Goal: Task Accomplishment & Management: Use online tool/utility

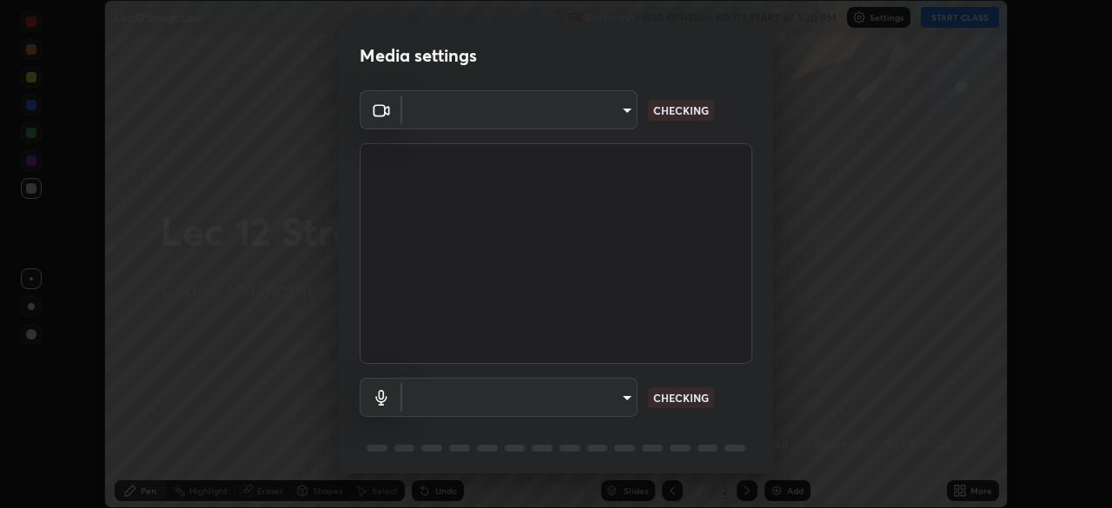
scroll to position [62, 0]
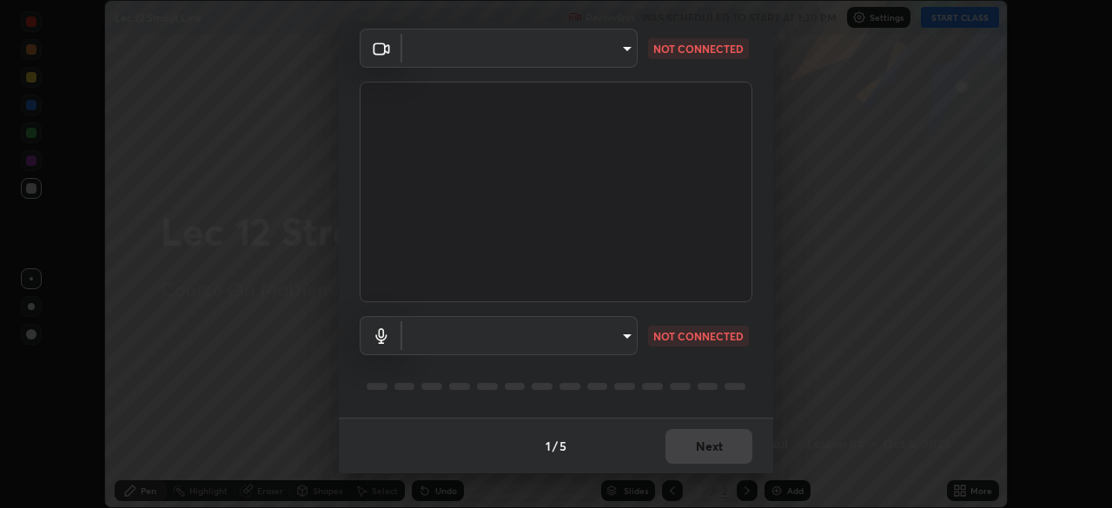
click at [620, 51] on body "Erase all Lec 12 Straigt Line Recording WAS SCHEDULED TO START AT 1:30 PM Setti…" at bounding box center [556, 254] width 1112 height 508
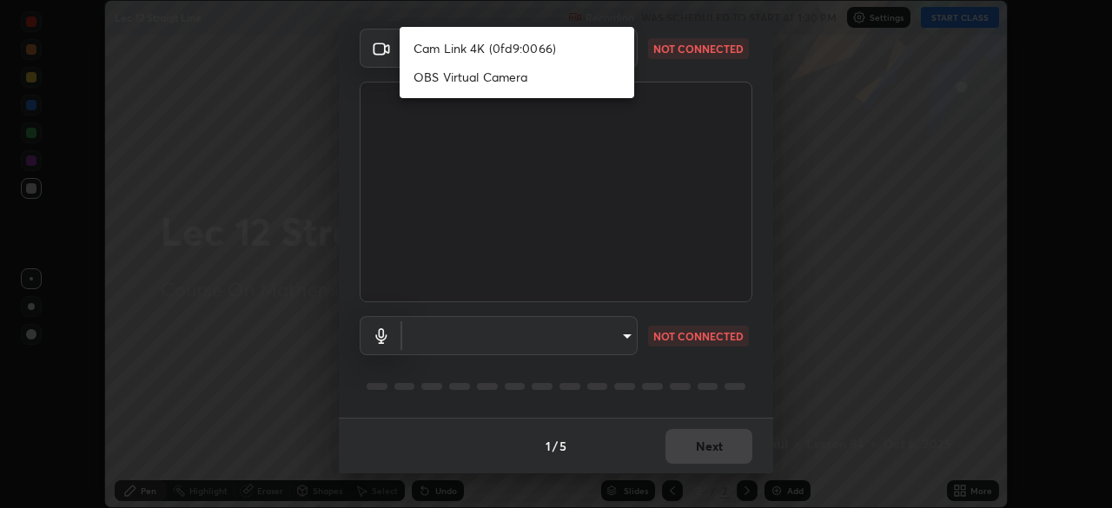
click at [559, 50] on li "Cam Link 4K (0fd9:0066)" at bounding box center [517, 48] width 235 height 29
type input "14fc16158e7265cb13efa7b34d983302f0a3922f37d8e9c2a8cdc9c522b20fb8"
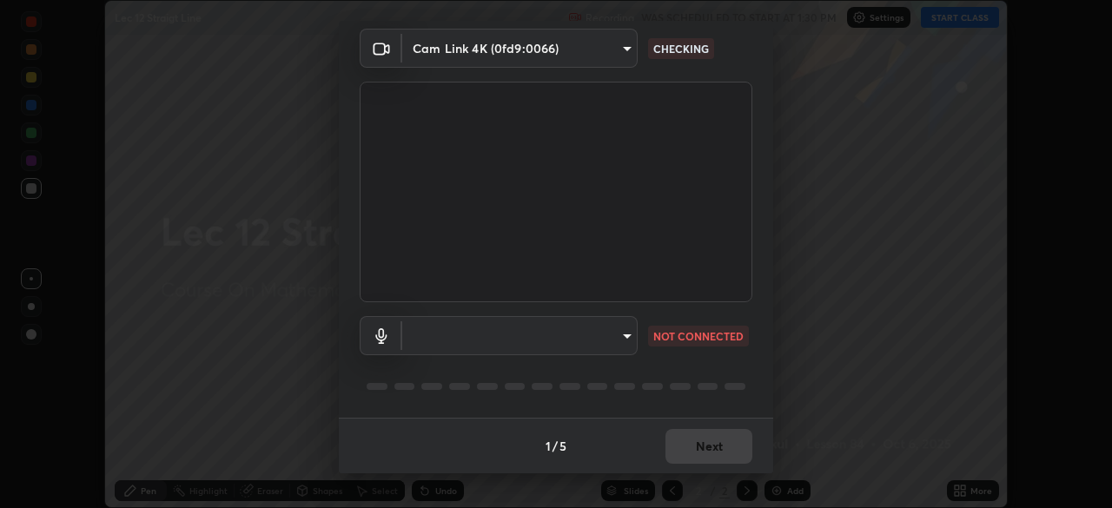
click at [600, 330] on body "Erase all Lec 12 Straigt Line Recording WAS SCHEDULED TO START AT 1:30 PM Setti…" at bounding box center [556, 254] width 1112 height 508
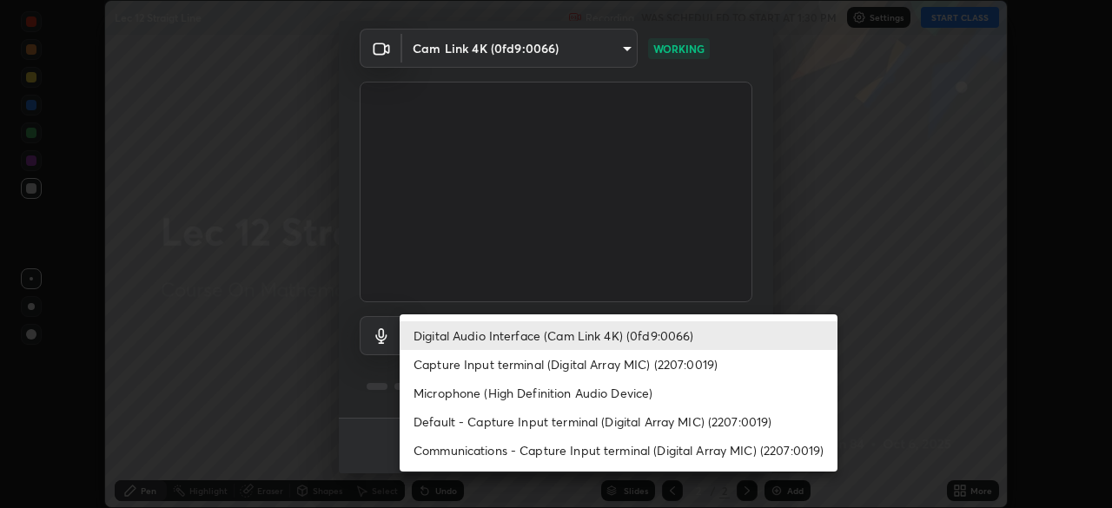
click at [480, 454] on li "Communications - Capture Input terminal (Digital Array MIC) (2207:0019)" at bounding box center [619, 450] width 438 height 29
type input "communications"
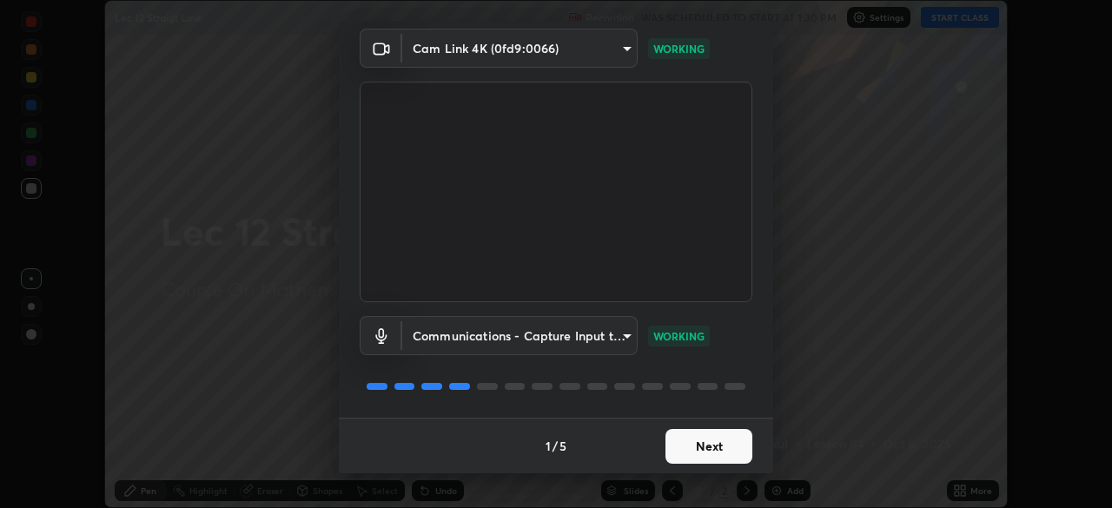
click at [717, 446] on button "Next" at bounding box center [708, 446] width 87 height 35
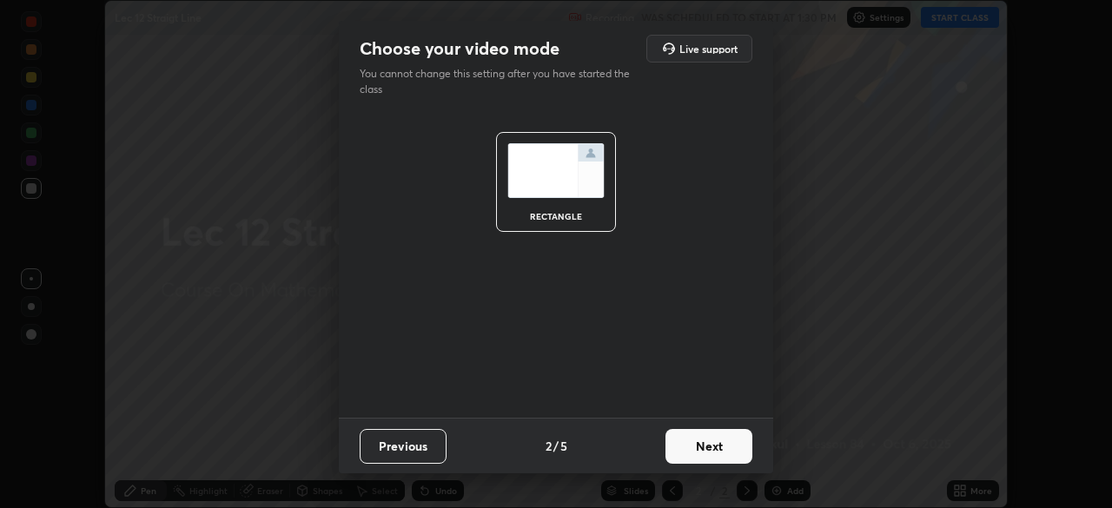
scroll to position [0, 0]
click at [720, 446] on button "Next" at bounding box center [708, 446] width 87 height 35
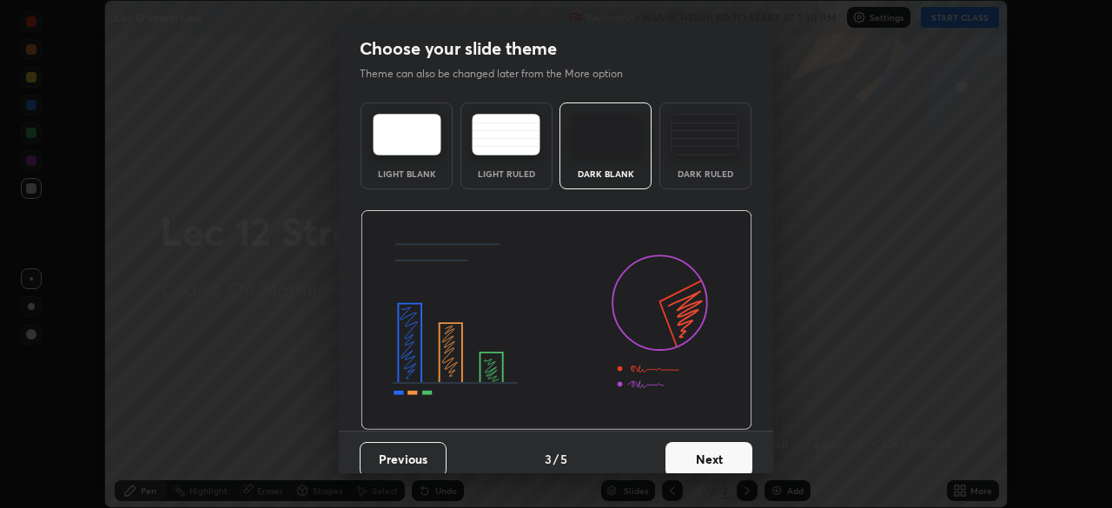
click at [724, 448] on button "Next" at bounding box center [708, 459] width 87 height 35
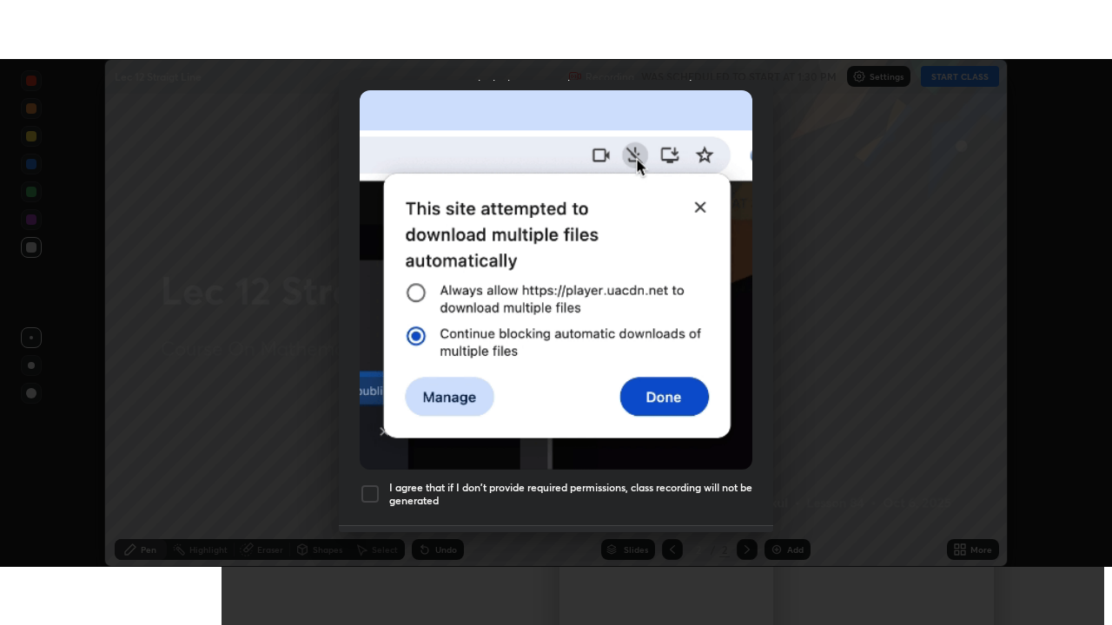
scroll to position [416, 0]
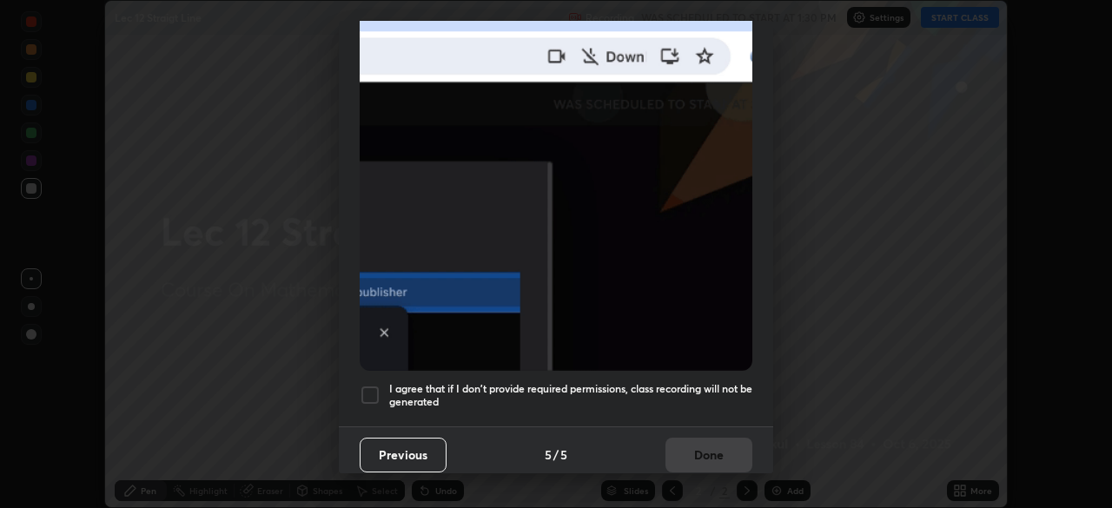
click at [690, 382] on h5 "I agree that if I don't provide required permissions, class recording will not …" at bounding box center [570, 395] width 363 height 27
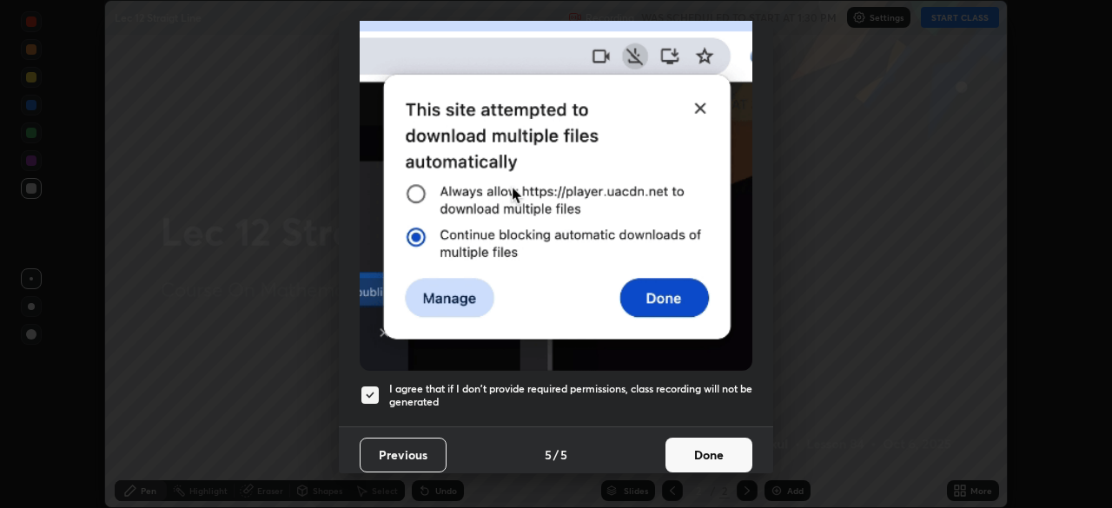
click at [734, 445] on button "Done" at bounding box center [708, 455] width 87 height 35
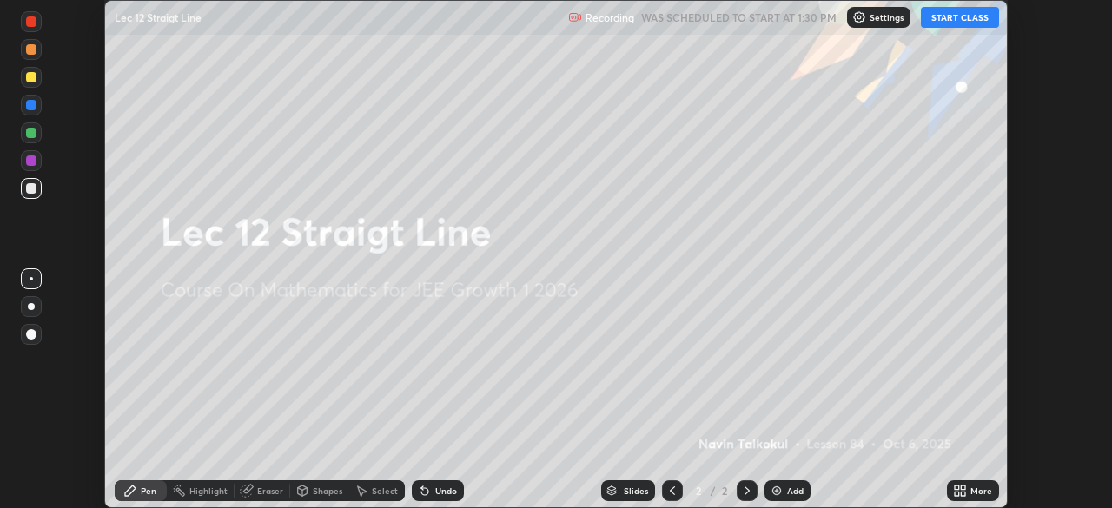
click at [951, 17] on button "START CLASS" at bounding box center [960, 17] width 78 height 21
click at [980, 487] on div "More" at bounding box center [981, 490] width 22 height 9
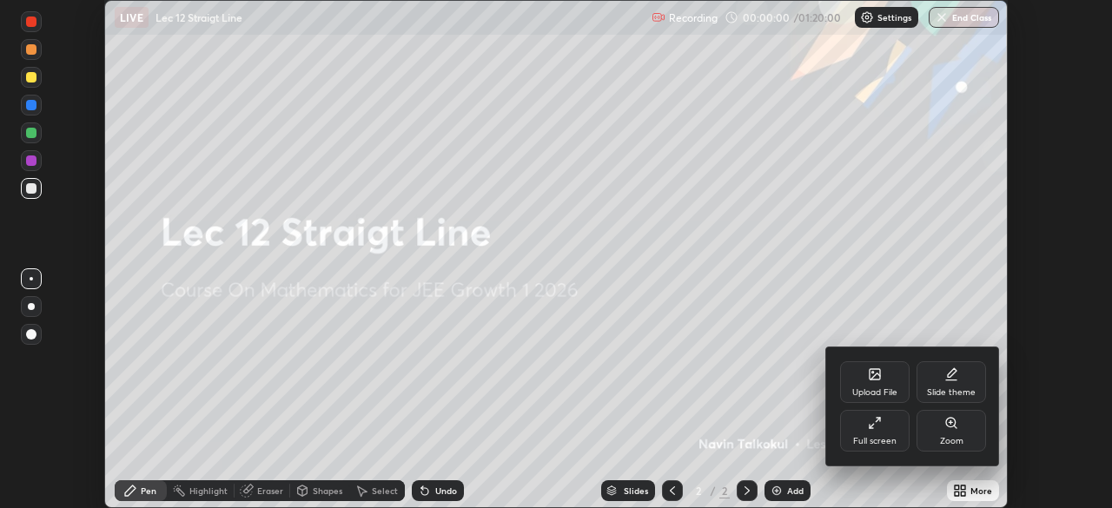
click at [889, 432] on div "Full screen" at bounding box center [874, 431] width 69 height 42
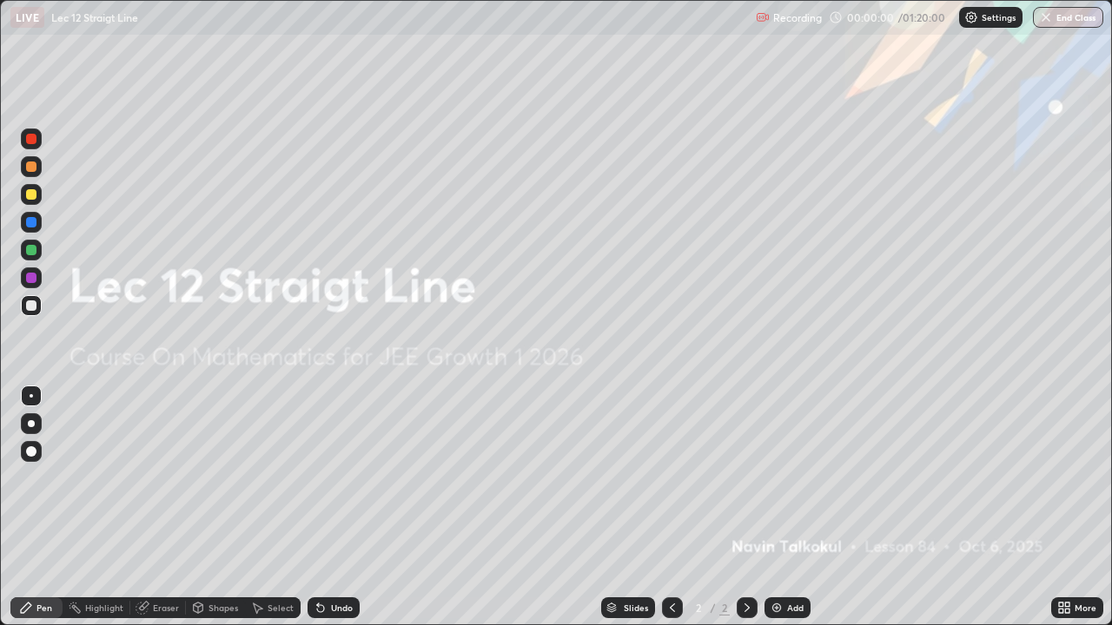
scroll to position [625, 1112]
click at [787, 507] on div "Add" at bounding box center [795, 608] width 17 height 9
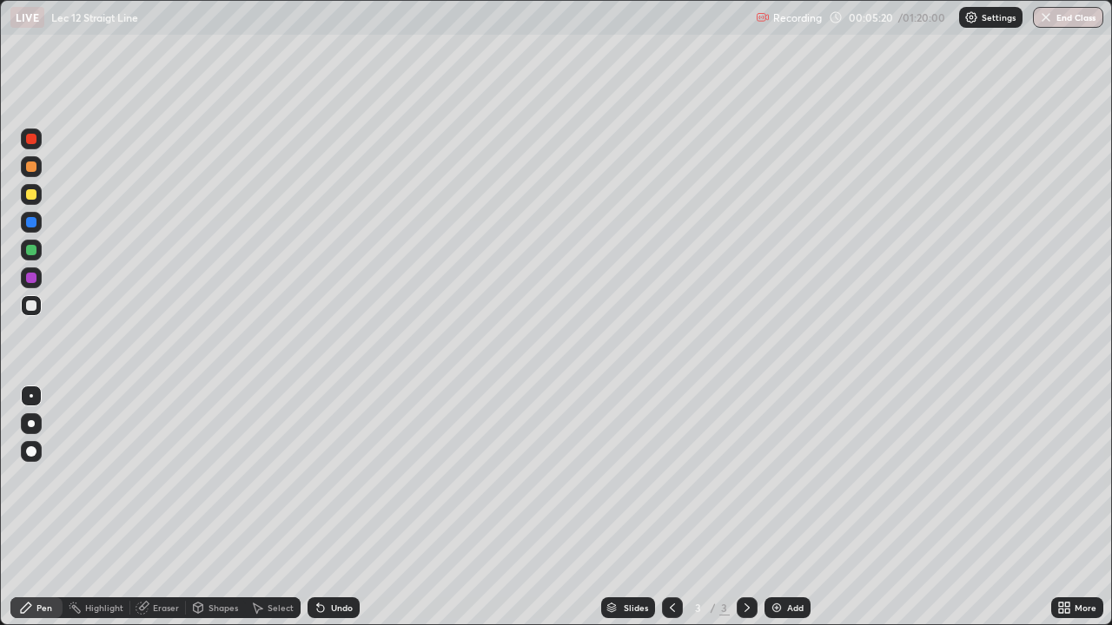
click at [162, 507] on div "Eraser" at bounding box center [166, 608] width 26 height 9
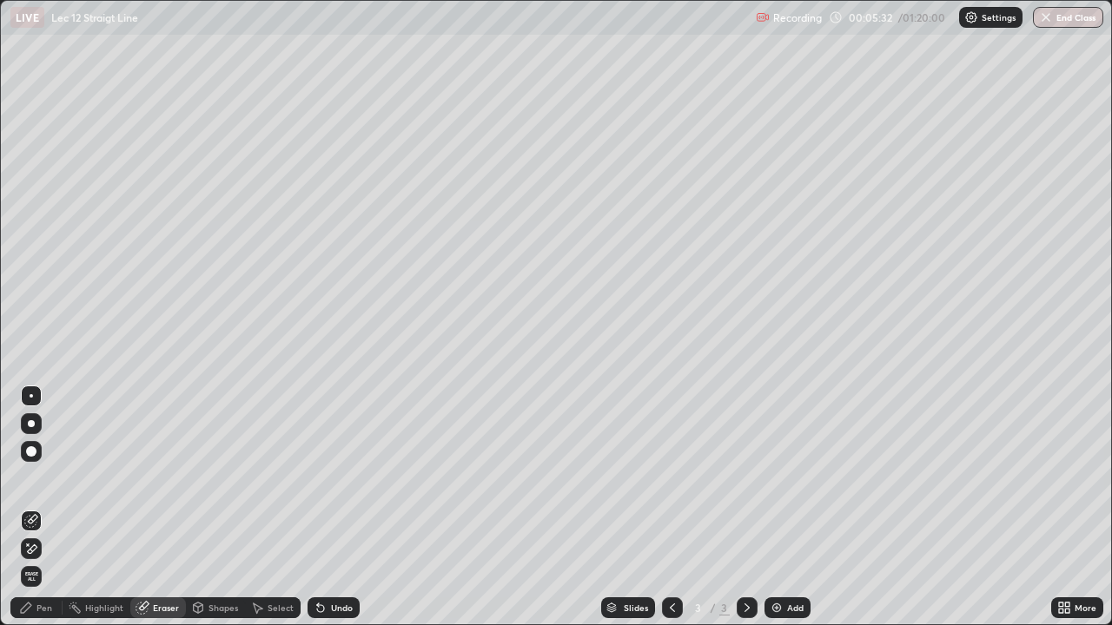
click at [47, 507] on div "Pen" at bounding box center [44, 608] width 16 height 9
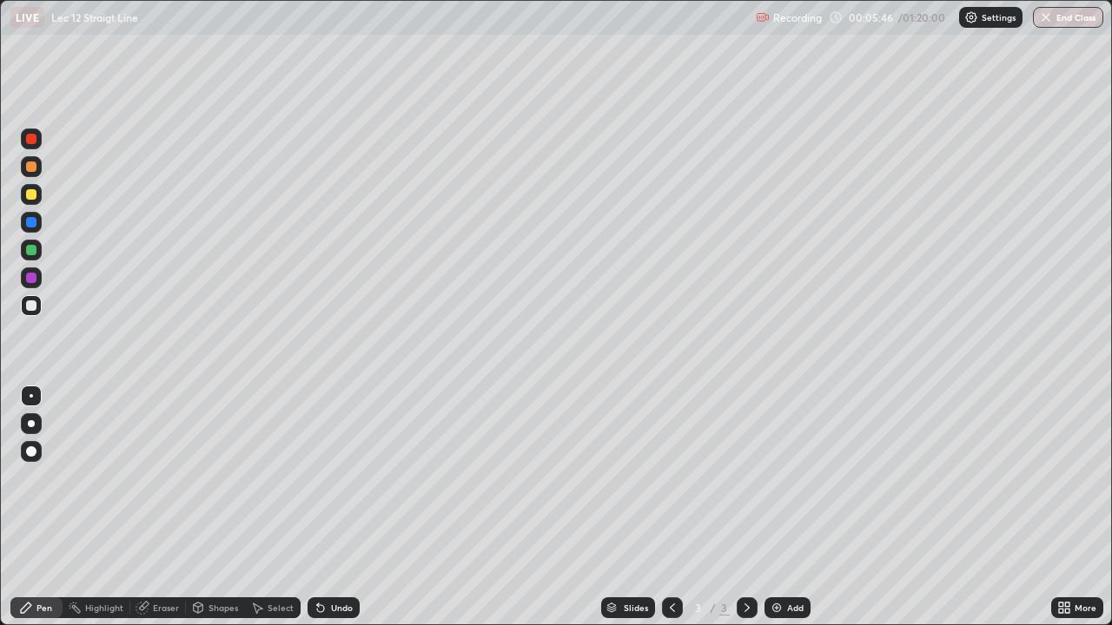
click at [327, 507] on div "Undo" at bounding box center [333, 608] width 52 height 21
click at [317, 507] on icon at bounding box center [321, 608] width 14 height 14
click at [787, 507] on div "Add" at bounding box center [795, 608] width 17 height 9
click at [788, 507] on div "Add" at bounding box center [795, 608] width 17 height 9
click at [670, 507] on icon at bounding box center [672, 608] width 5 height 9
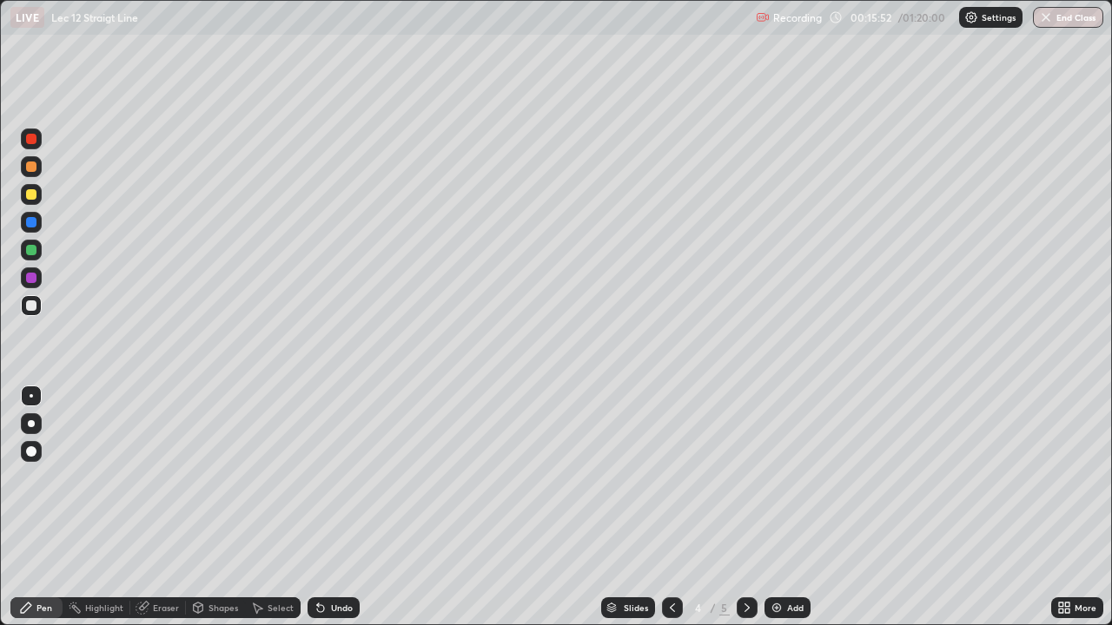
click at [772, 507] on img at bounding box center [777, 608] width 14 height 14
click at [790, 507] on div "Add" at bounding box center [795, 608] width 17 height 9
click at [671, 507] on icon at bounding box center [672, 608] width 5 height 9
click at [338, 507] on div "Undo" at bounding box center [342, 608] width 22 height 9
click at [334, 507] on div "Undo" at bounding box center [333, 608] width 52 height 21
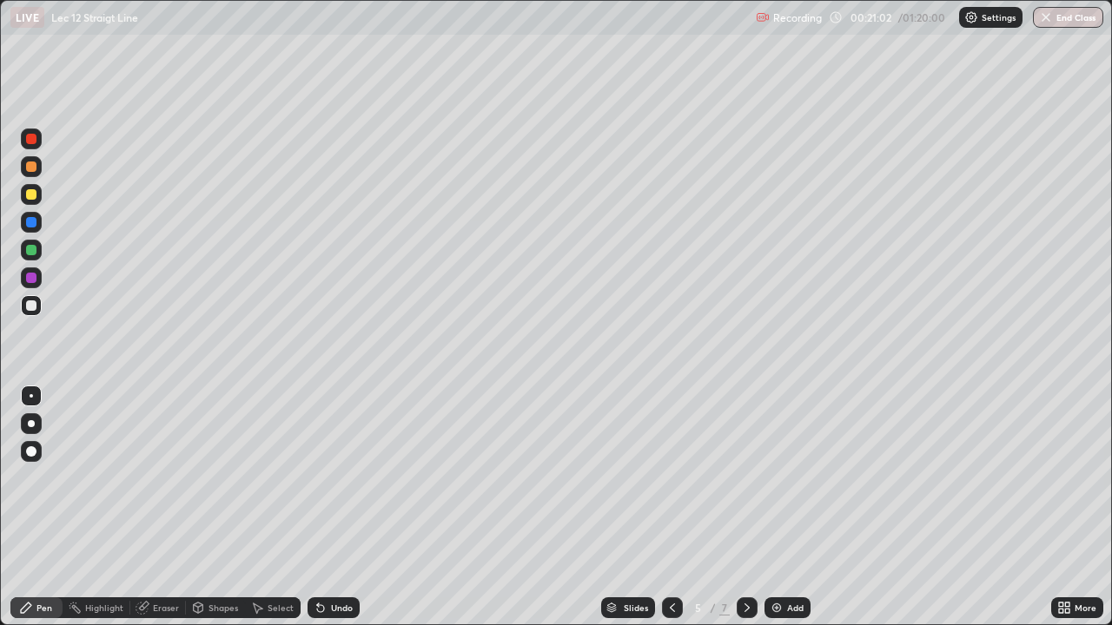
click at [323, 507] on icon at bounding box center [321, 608] width 14 height 14
click at [672, 507] on icon at bounding box center [672, 608] width 14 height 14
click at [664, 507] on div at bounding box center [672, 608] width 21 height 21
click at [741, 507] on icon at bounding box center [747, 608] width 14 height 14
click at [150, 507] on div "Eraser" at bounding box center [158, 608] width 56 height 21
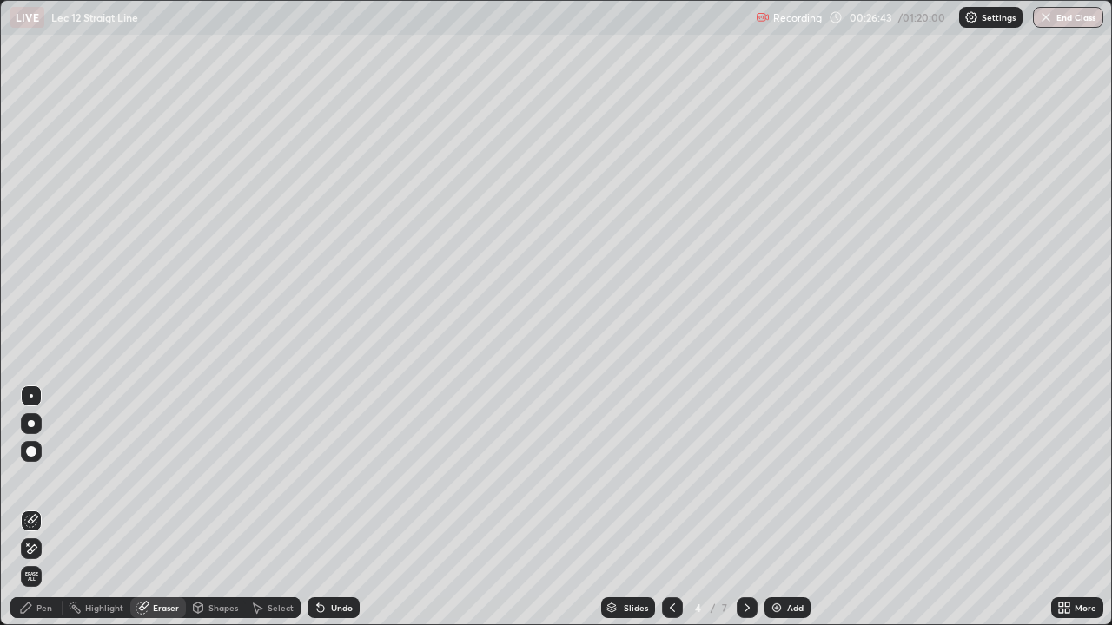
click at [44, 507] on div "Pen" at bounding box center [36, 608] width 52 height 21
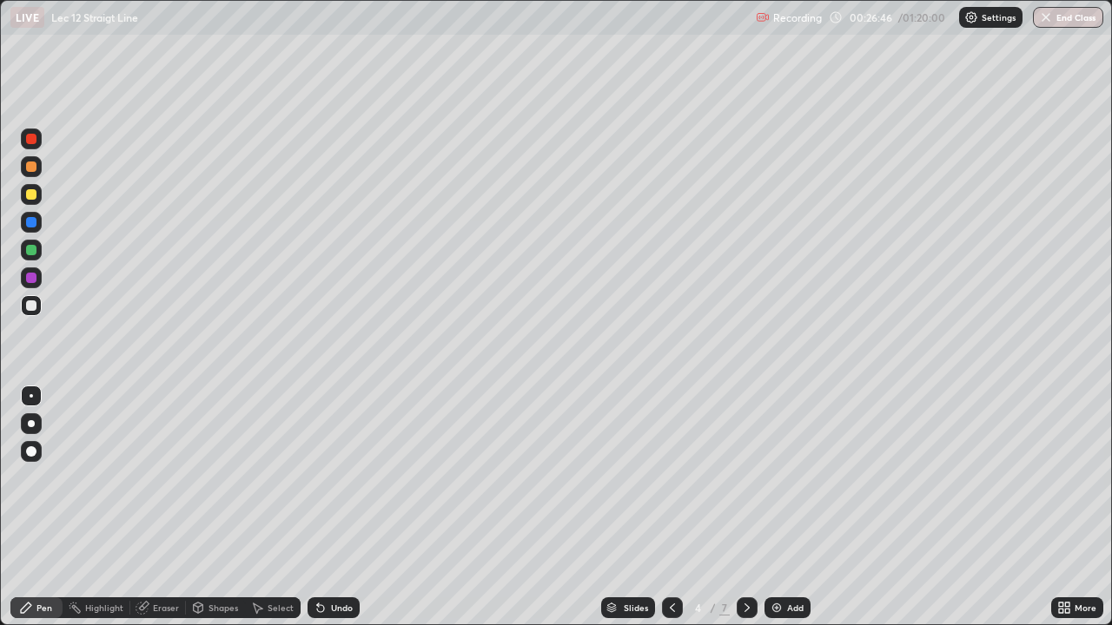
click at [748, 507] on div at bounding box center [747, 608] width 21 height 21
click at [752, 507] on div at bounding box center [747, 608] width 21 height 21
click at [671, 507] on icon at bounding box center [672, 608] width 14 height 14
click at [783, 507] on div "Add" at bounding box center [787, 608] width 46 height 21
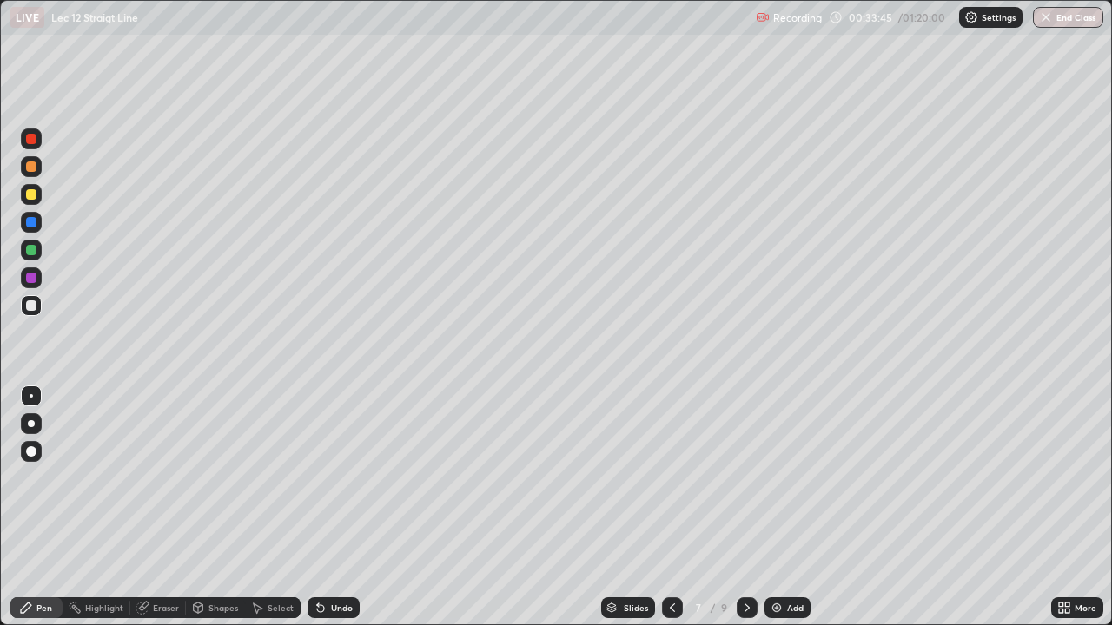
click at [665, 507] on div at bounding box center [672, 608] width 21 height 21
click at [161, 507] on div "Eraser" at bounding box center [166, 608] width 26 height 9
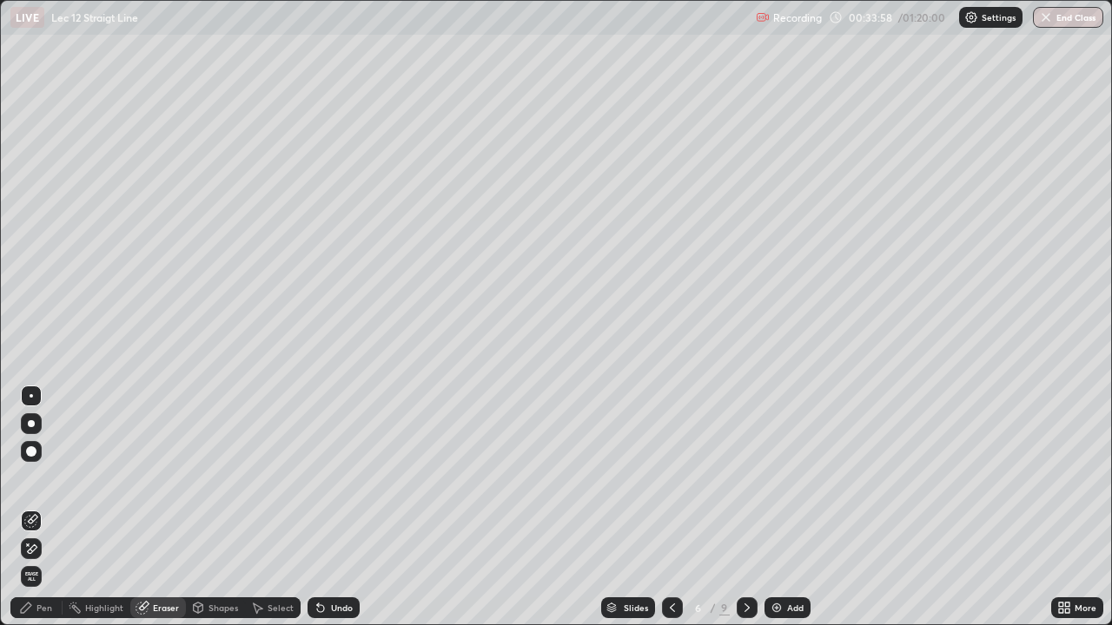
click at [44, 507] on div "Pen" at bounding box center [44, 608] width 16 height 9
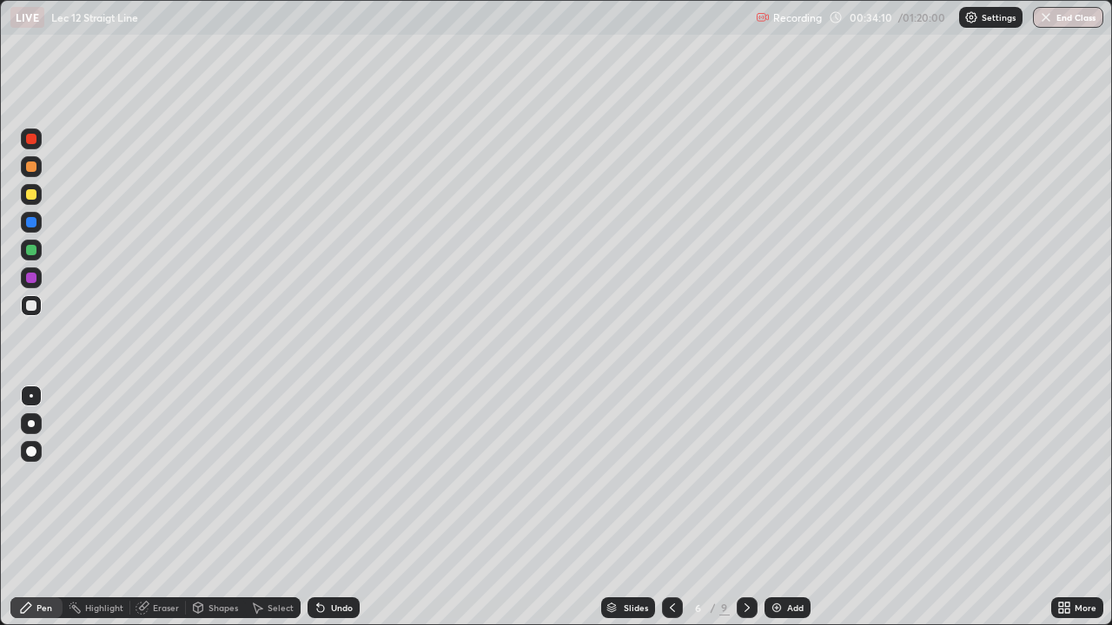
click at [169, 507] on div "Eraser" at bounding box center [166, 608] width 26 height 9
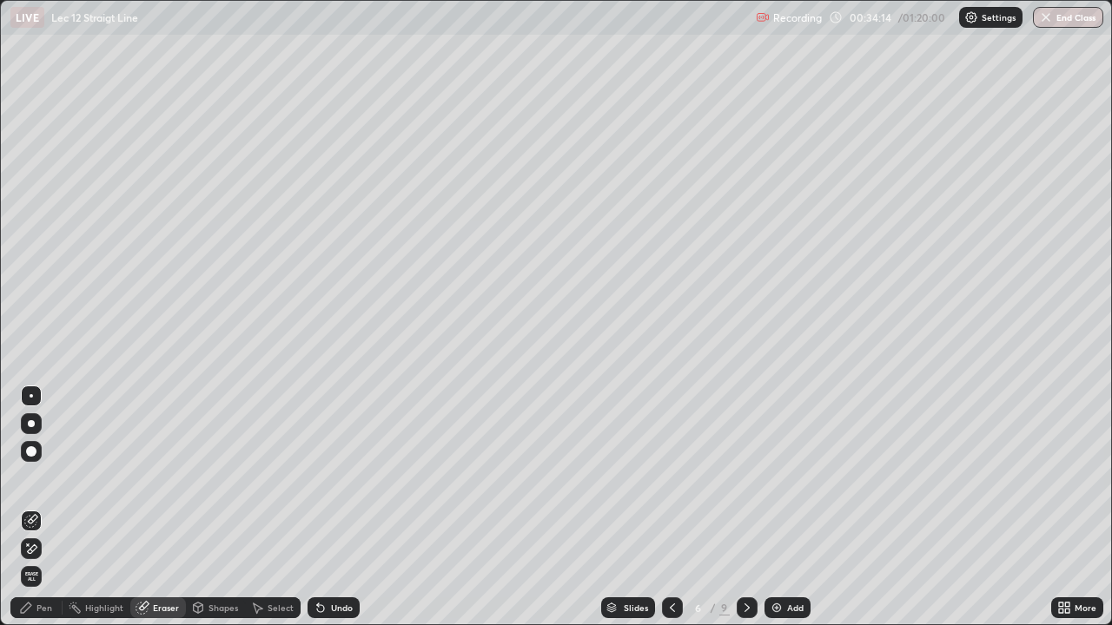
click at [46, 507] on div "Pen" at bounding box center [44, 608] width 16 height 9
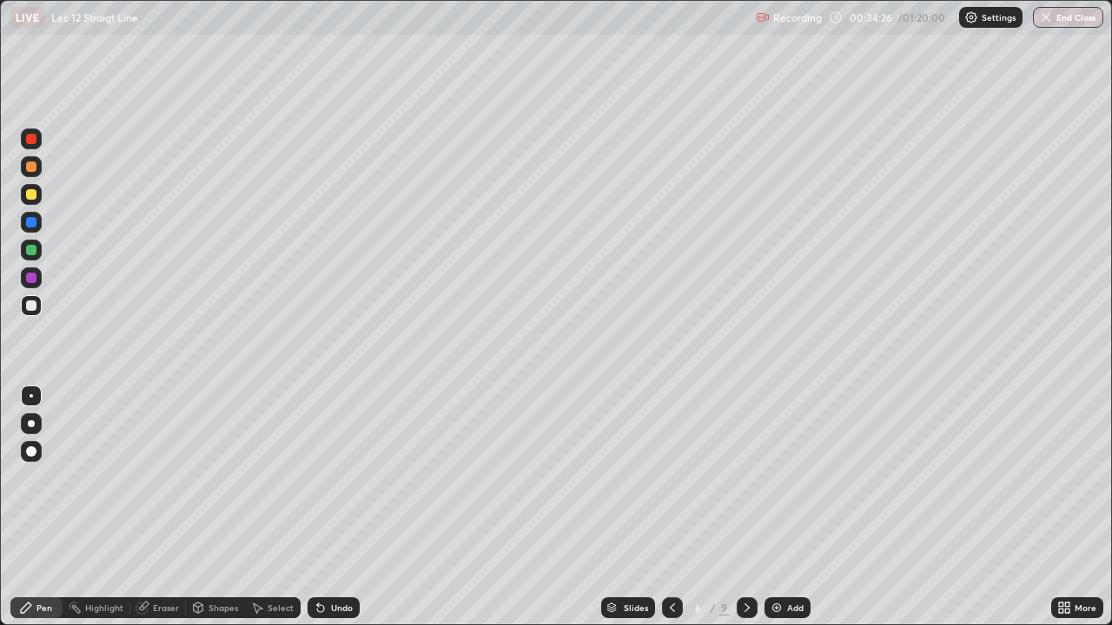
click at [745, 507] on icon at bounding box center [747, 608] width 14 height 14
click at [671, 507] on icon at bounding box center [672, 608] width 14 height 14
click at [744, 507] on icon at bounding box center [746, 608] width 5 height 9
click at [670, 507] on icon at bounding box center [672, 608] width 14 height 14
click at [747, 507] on icon at bounding box center [747, 608] width 14 height 14
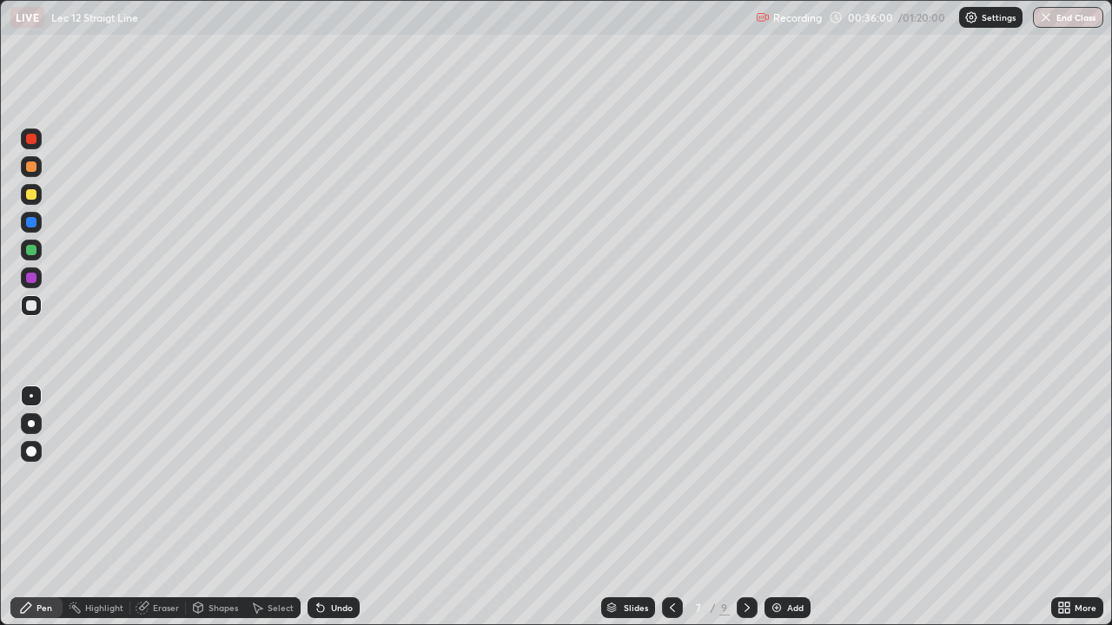
click at [670, 507] on icon at bounding box center [672, 608] width 5 height 9
click at [745, 507] on icon at bounding box center [747, 608] width 14 height 14
click at [166, 507] on div "Eraser" at bounding box center [166, 608] width 26 height 9
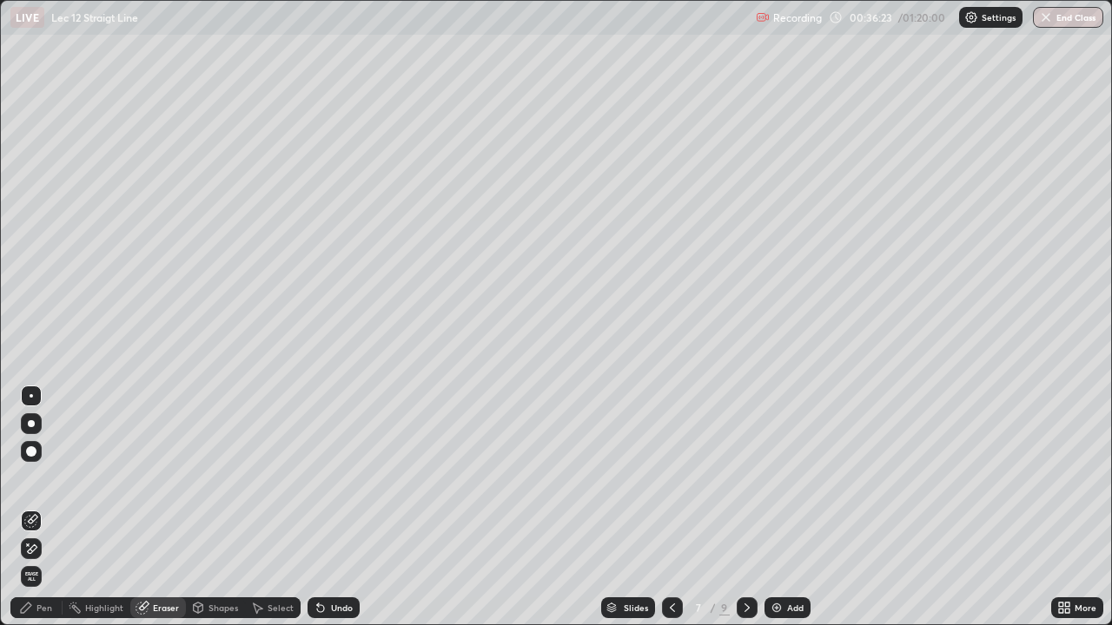
click at [54, 507] on div "Pen" at bounding box center [36, 608] width 52 height 21
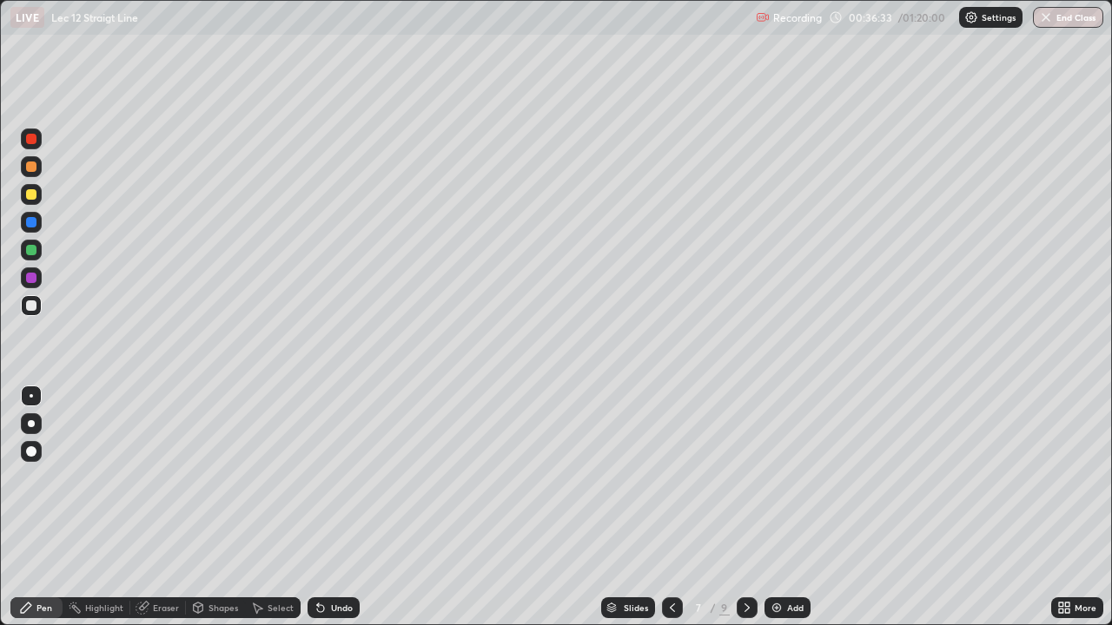
click at [665, 507] on div at bounding box center [672, 608] width 21 height 21
click at [741, 507] on icon at bounding box center [747, 608] width 14 height 14
click at [671, 507] on icon at bounding box center [672, 608] width 14 height 14
click at [748, 507] on icon at bounding box center [747, 608] width 14 height 14
click at [784, 507] on div "Add" at bounding box center [787, 608] width 46 height 21
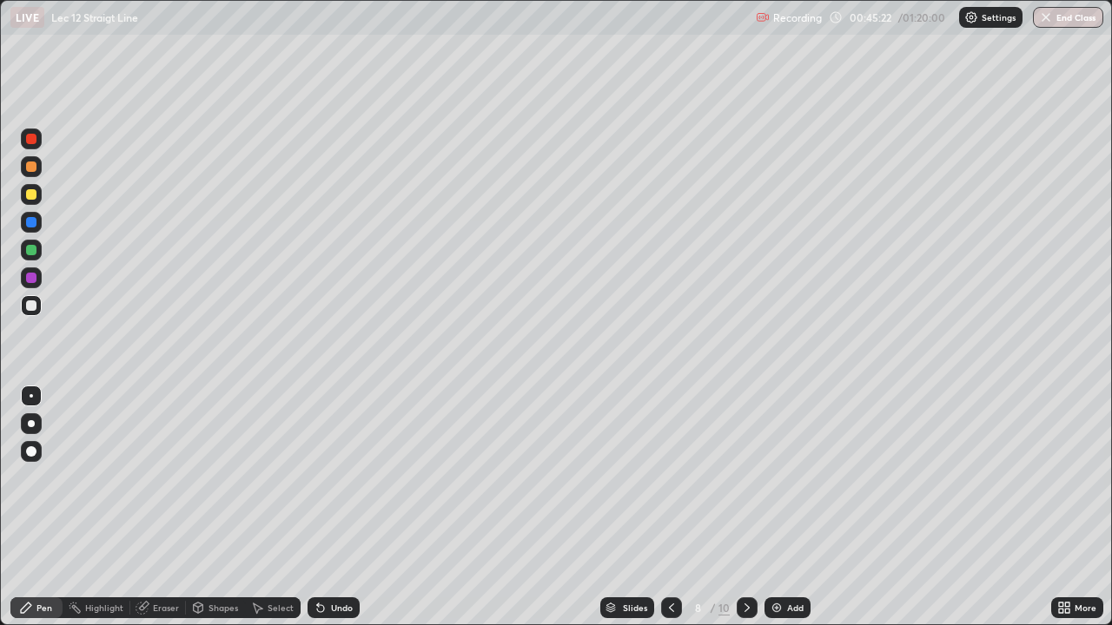
click at [331, 507] on div "Undo" at bounding box center [342, 608] width 22 height 9
click at [337, 507] on div "Undo" at bounding box center [333, 608] width 52 height 21
click at [336, 507] on div "Undo" at bounding box center [342, 608] width 22 height 9
click at [334, 507] on div "Undo" at bounding box center [342, 608] width 22 height 9
click at [333, 507] on div "Undo" at bounding box center [342, 608] width 22 height 9
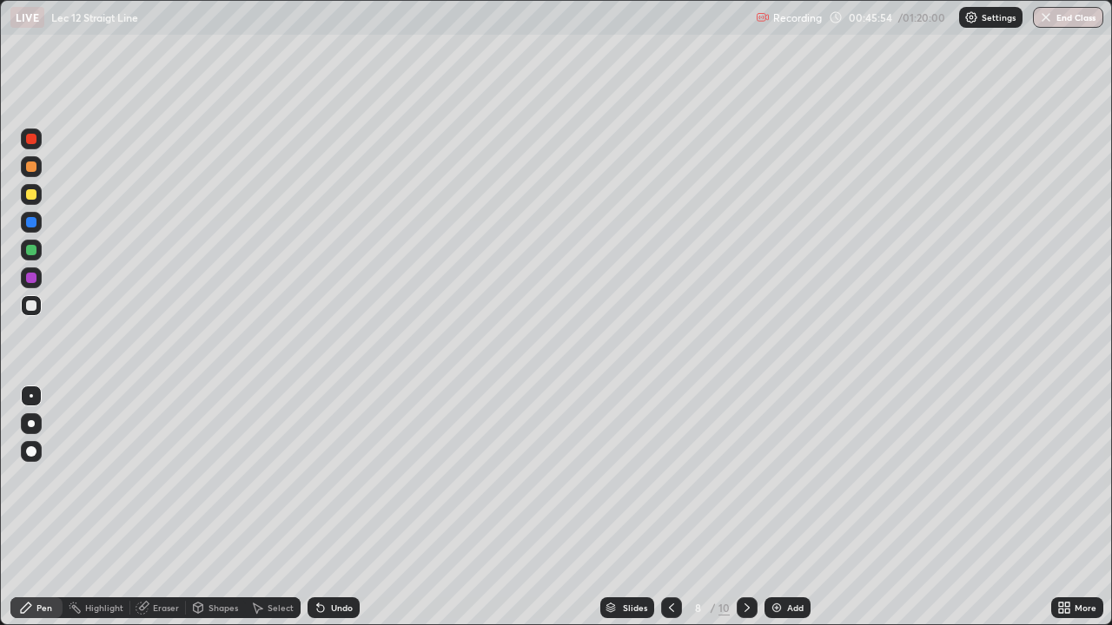
click at [331, 507] on div "Undo" at bounding box center [333, 608] width 52 height 21
click at [329, 507] on div "Undo" at bounding box center [333, 608] width 52 height 21
click at [337, 507] on div "Undo" at bounding box center [342, 608] width 22 height 9
click at [333, 507] on div "Undo" at bounding box center [333, 608] width 52 height 21
click at [791, 507] on div "Add" at bounding box center [795, 608] width 17 height 9
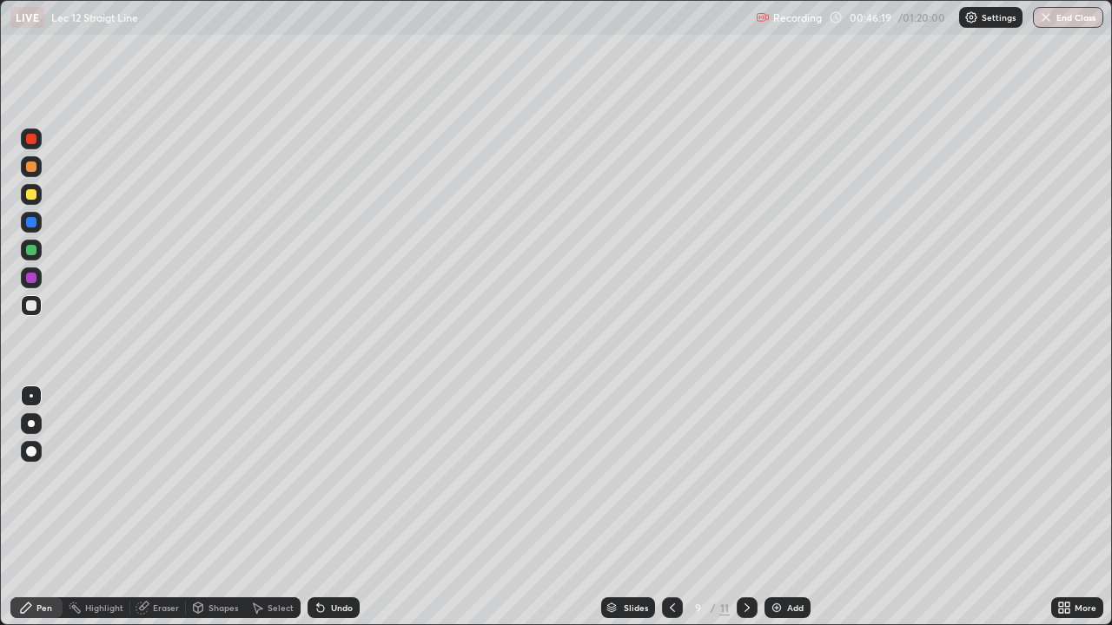
click at [671, 507] on icon at bounding box center [672, 608] width 14 height 14
click at [745, 507] on icon at bounding box center [747, 608] width 14 height 14
click at [670, 507] on icon at bounding box center [672, 608] width 14 height 14
click at [271, 507] on div "Select" at bounding box center [281, 608] width 26 height 9
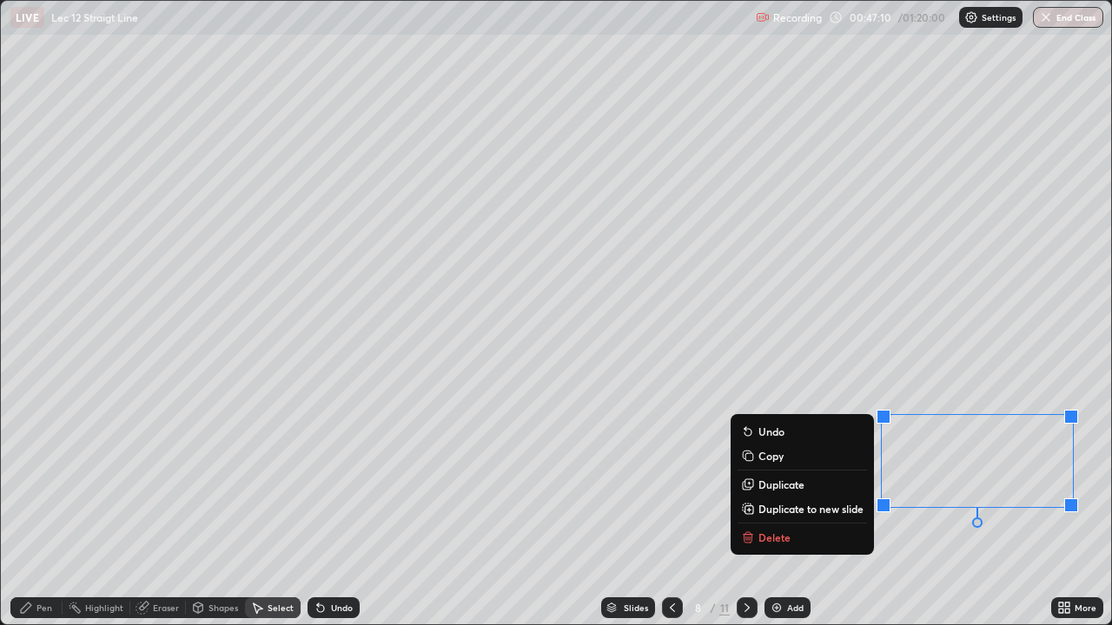
click at [808, 507] on button "Delete" at bounding box center [801, 537] width 129 height 21
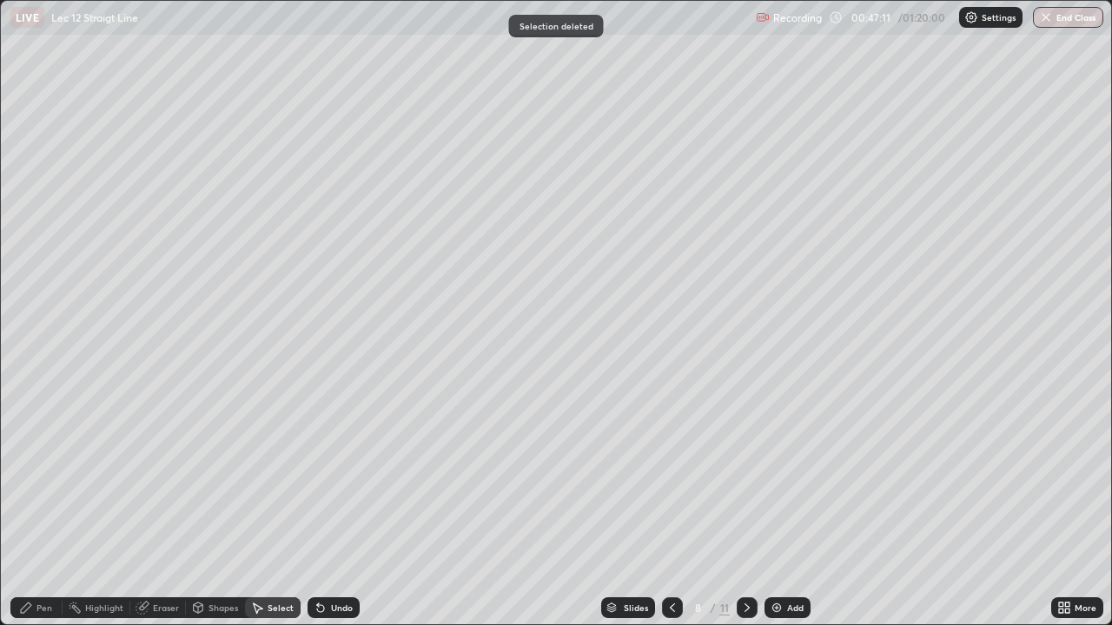
click at [43, 507] on div "Pen" at bounding box center [44, 608] width 16 height 9
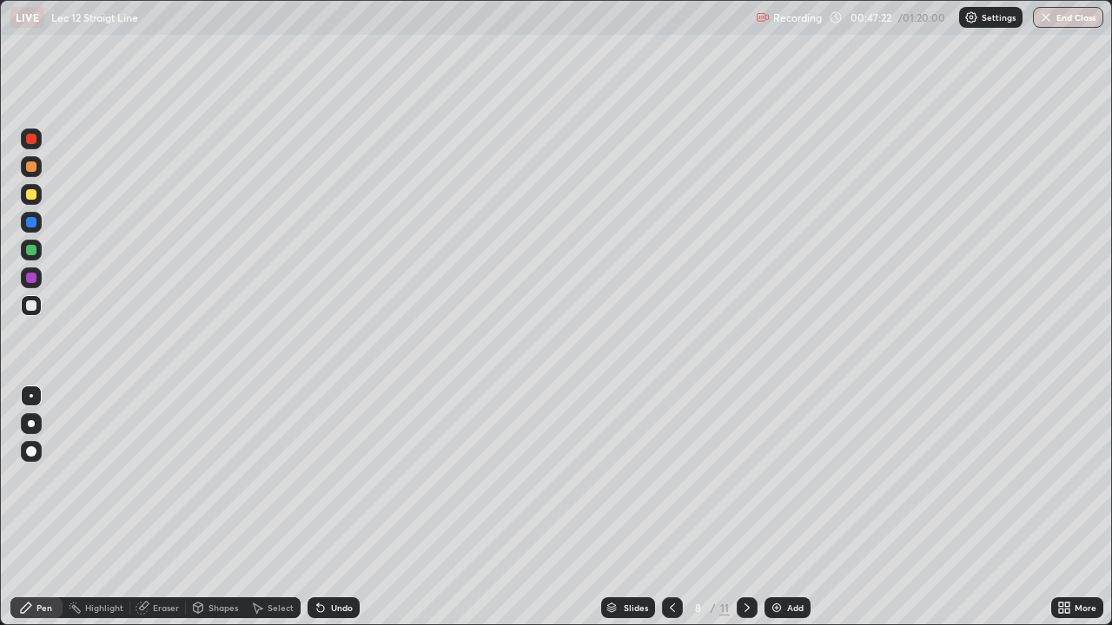
click at [662, 507] on div at bounding box center [672, 608] width 21 height 21
click at [740, 507] on icon at bounding box center [747, 608] width 14 height 14
click at [745, 507] on icon at bounding box center [747, 608] width 14 height 14
click at [671, 507] on icon at bounding box center [672, 608] width 14 height 14
click at [326, 507] on div "Undo" at bounding box center [333, 608] width 52 height 21
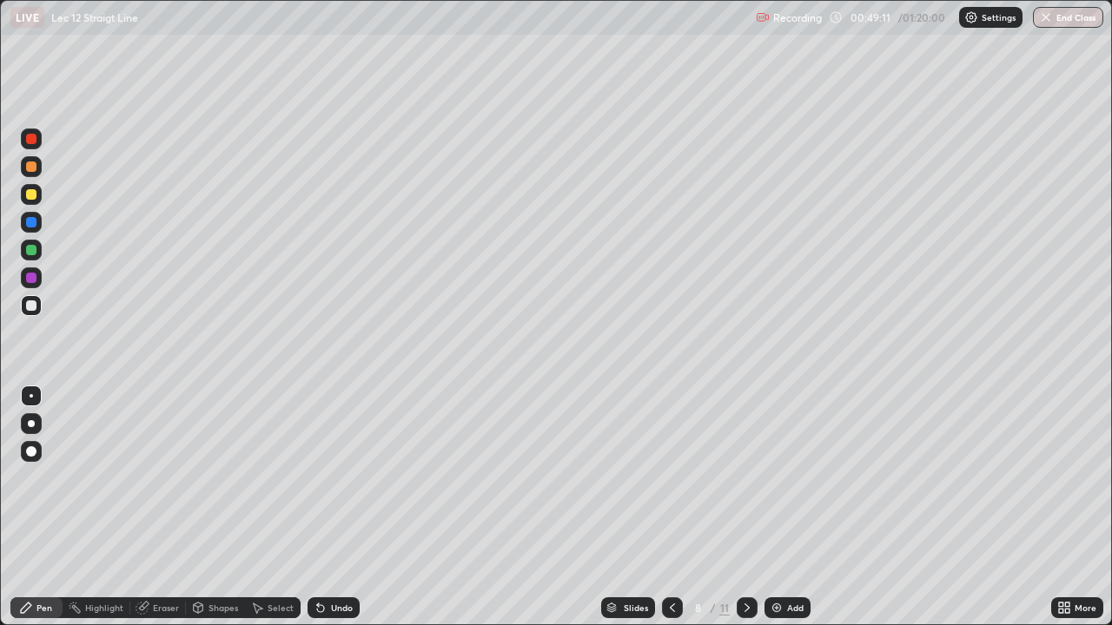
click at [325, 507] on icon at bounding box center [321, 608] width 14 height 14
click at [318, 507] on icon at bounding box center [320, 608] width 7 height 7
click at [321, 507] on icon at bounding box center [320, 608] width 7 height 7
click at [320, 507] on icon at bounding box center [320, 608] width 7 height 7
click at [913, 507] on div "Slides 8 / 11 Add" at bounding box center [705, 608] width 691 height 35
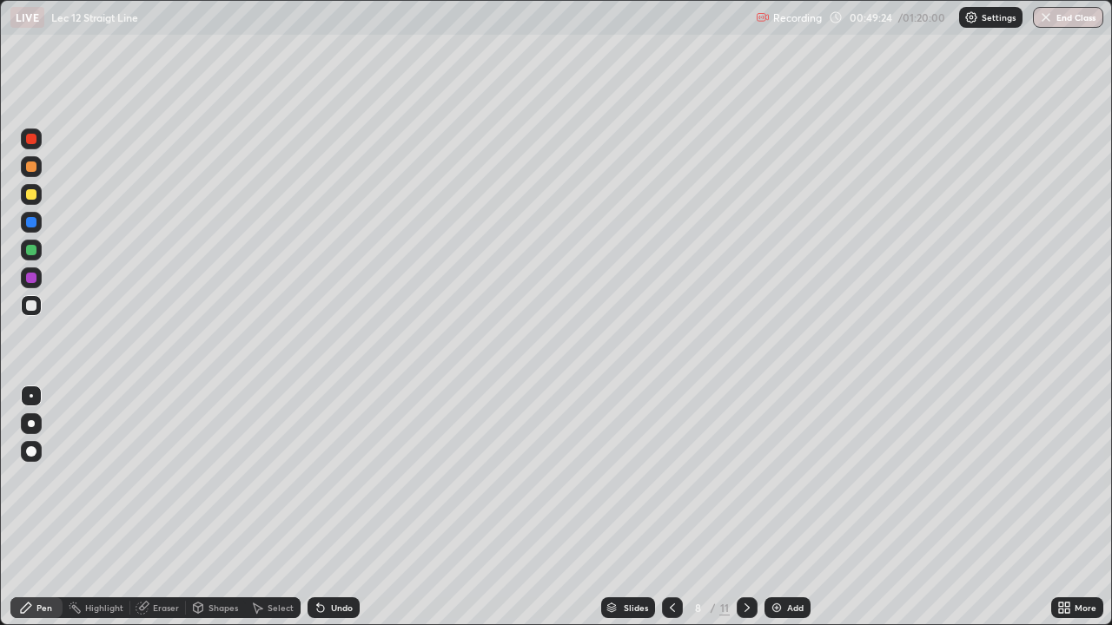
click at [929, 507] on div "Slides 8 / 11 Add" at bounding box center [705, 608] width 691 height 35
click at [997, 507] on div "Slides 8 / 11 Add" at bounding box center [705, 608] width 691 height 35
click at [1009, 507] on div "Slides 8 / 11 Add" at bounding box center [705, 608] width 691 height 35
click at [1008, 507] on div "Slides 8 / 11 Add" at bounding box center [705, 608] width 691 height 35
click at [793, 507] on div "Add" at bounding box center [795, 608] width 17 height 9
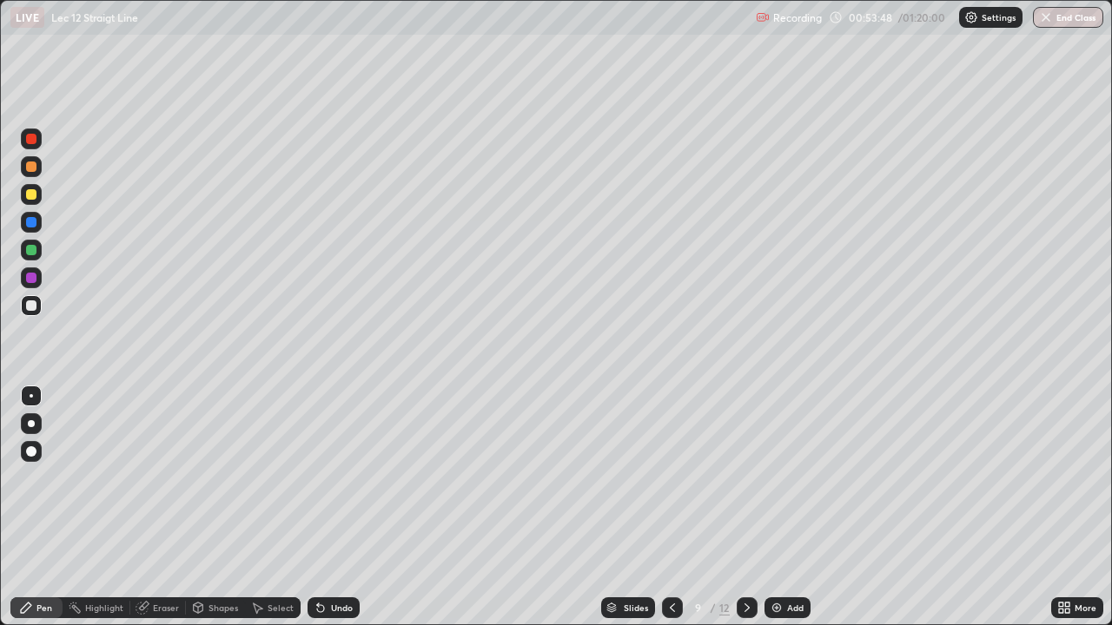
click at [338, 507] on div "Undo" at bounding box center [342, 608] width 22 height 9
click at [344, 507] on div "Undo" at bounding box center [333, 608] width 52 height 21
click at [347, 507] on div "Undo" at bounding box center [333, 608] width 52 height 21
click at [346, 507] on div "Undo" at bounding box center [333, 608] width 52 height 21
click at [342, 507] on div "Undo" at bounding box center [342, 608] width 22 height 9
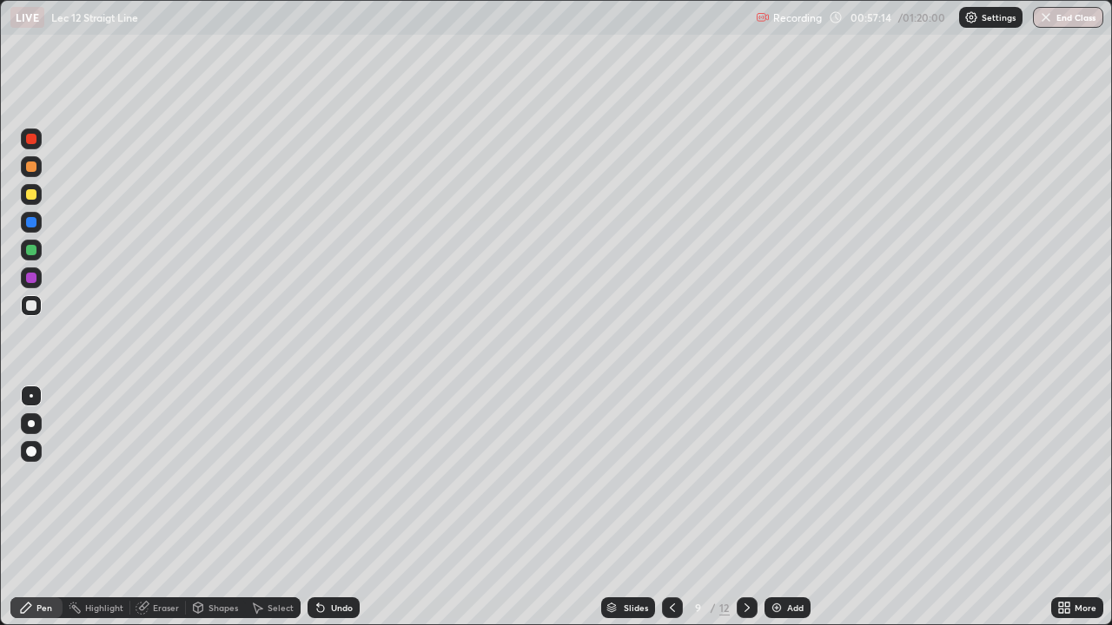
click at [342, 507] on div "Undo" at bounding box center [342, 608] width 22 height 9
click at [341, 507] on div "Undo" at bounding box center [342, 608] width 22 height 9
click at [344, 507] on div "Undo" at bounding box center [333, 608] width 52 height 21
click at [340, 507] on div "Undo" at bounding box center [342, 608] width 22 height 9
click at [782, 507] on div "Add" at bounding box center [787, 608] width 46 height 21
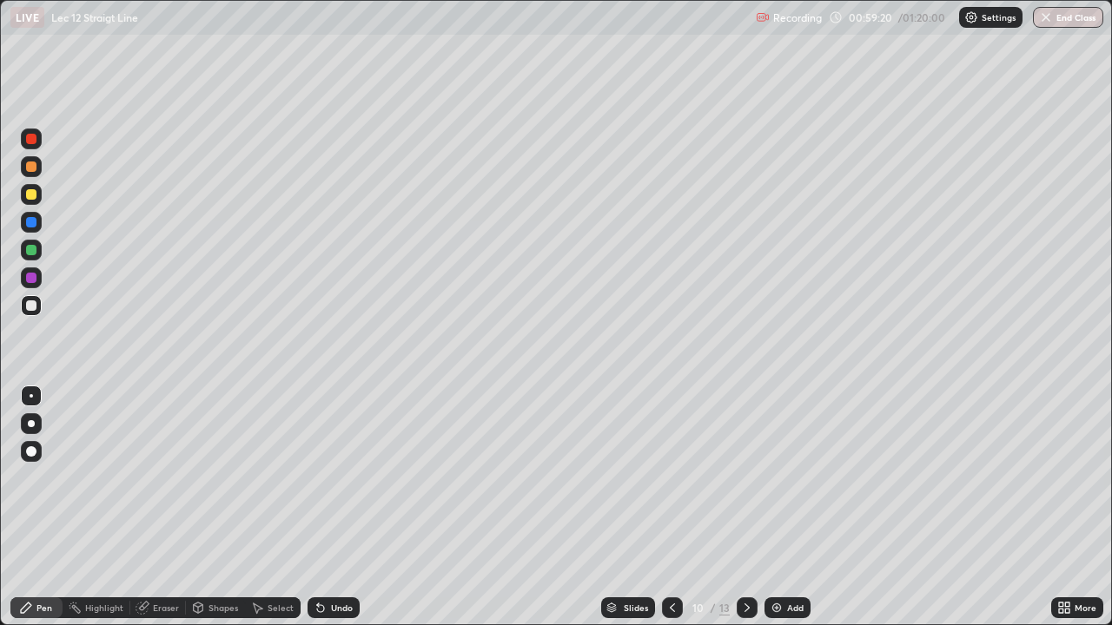
click at [671, 507] on icon at bounding box center [672, 608] width 14 height 14
click at [745, 507] on icon at bounding box center [747, 608] width 14 height 14
click at [671, 507] on icon at bounding box center [672, 608] width 14 height 14
click at [745, 507] on icon at bounding box center [747, 608] width 14 height 14
click at [670, 507] on icon at bounding box center [672, 608] width 14 height 14
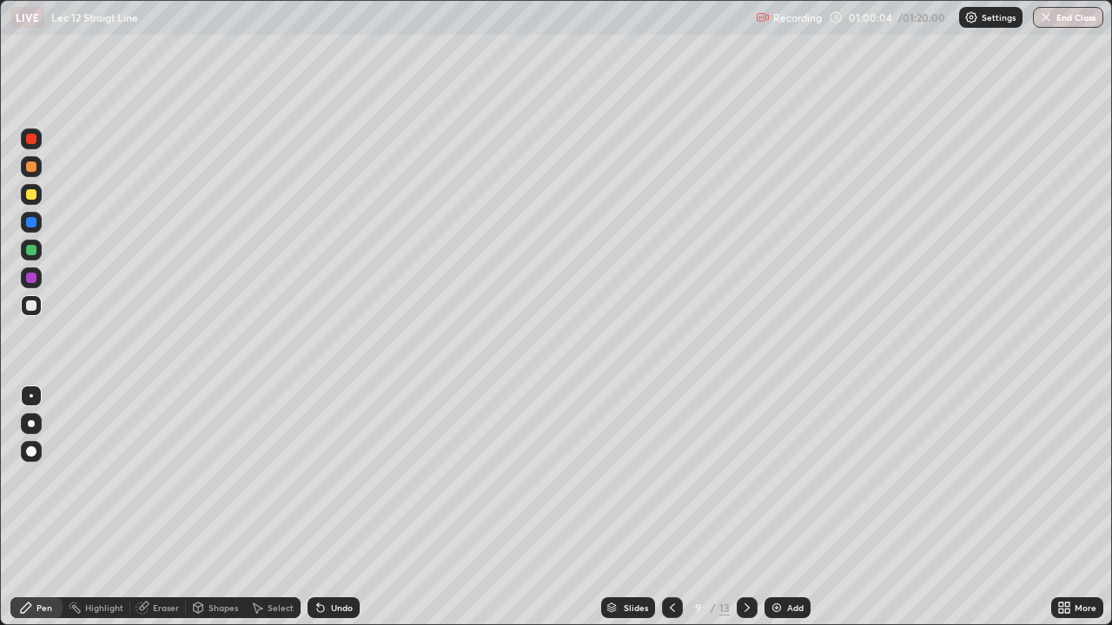
click at [748, 507] on icon at bounding box center [747, 608] width 14 height 14
click at [666, 507] on div at bounding box center [672, 608] width 21 height 21
click at [745, 507] on icon at bounding box center [747, 608] width 14 height 14
click at [167, 507] on div "Eraser" at bounding box center [166, 608] width 26 height 9
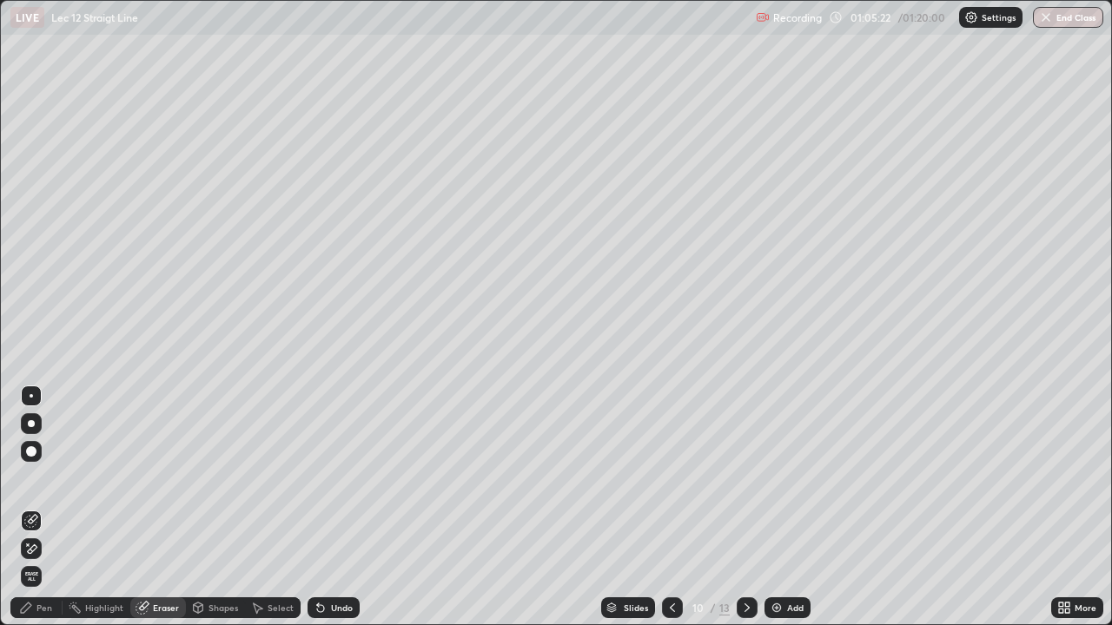
click at [46, 507] on div "Pen" at bounding box center [44, 608] width 16 height 9
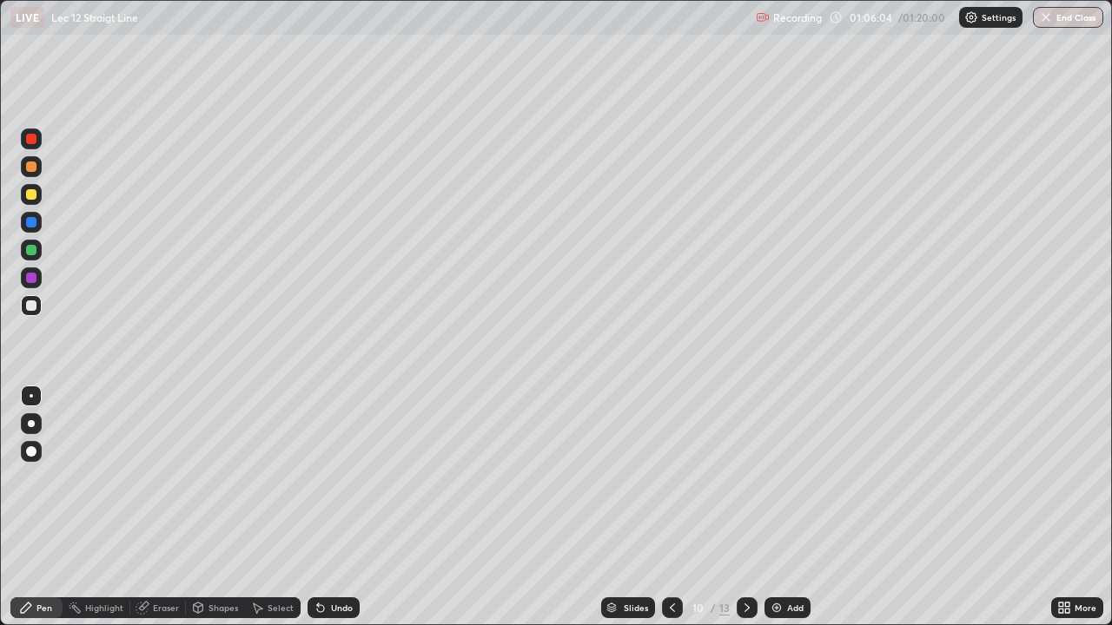
click at [329, 507] on div "Undo" at bounding box center [333, 608] width 52 height 21
click at [340, 507] on div "Undo" at bounding box center [342, 608] width 22 height 9
click at [343, 507] on div "Undo" at bounding box center [342, 608] width 22 height 9
click at [334, 507] on div "Undo" at bounding box center [342, 608] width 22 height 9
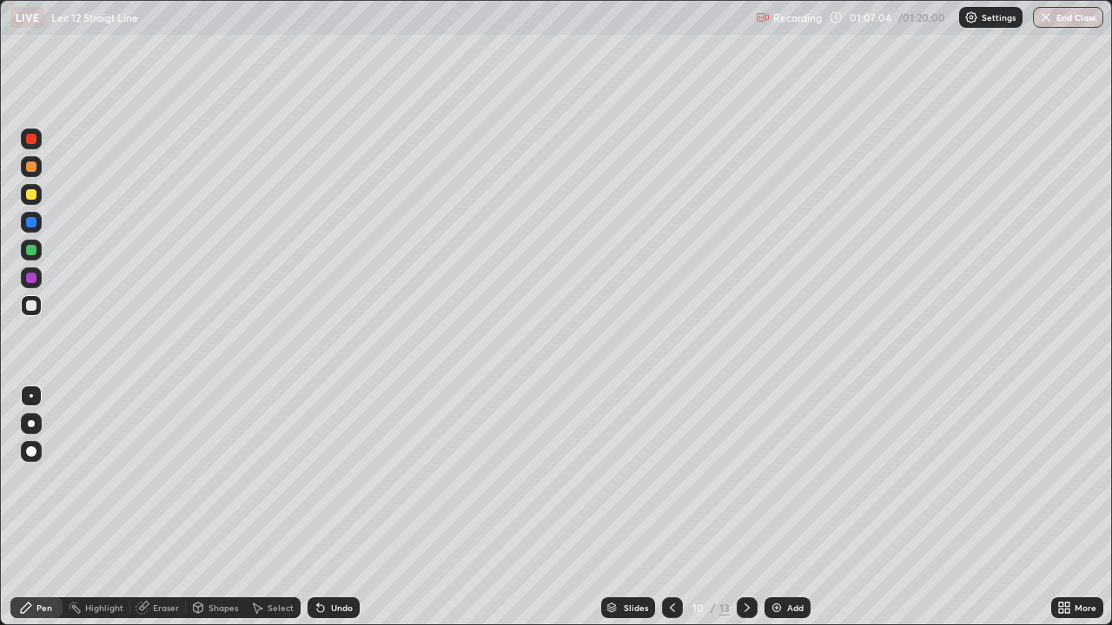
click at [332, 507] on div "Undo" at bounding box center [342, 608] width 22 height 9
click at [329, 507] on div "Undo" at bounding box center [333, 608] width 52 height 21
click at [334, 507] on div "Undo" at bounding box center [342, 608] width 22 height 9
click at [335, 507] on div "Undo" at bounding box center [342, 608] width 22 height 9
click at [159, 507] on div "Eraser" at bounding box center [166, 608] width 26 height 9
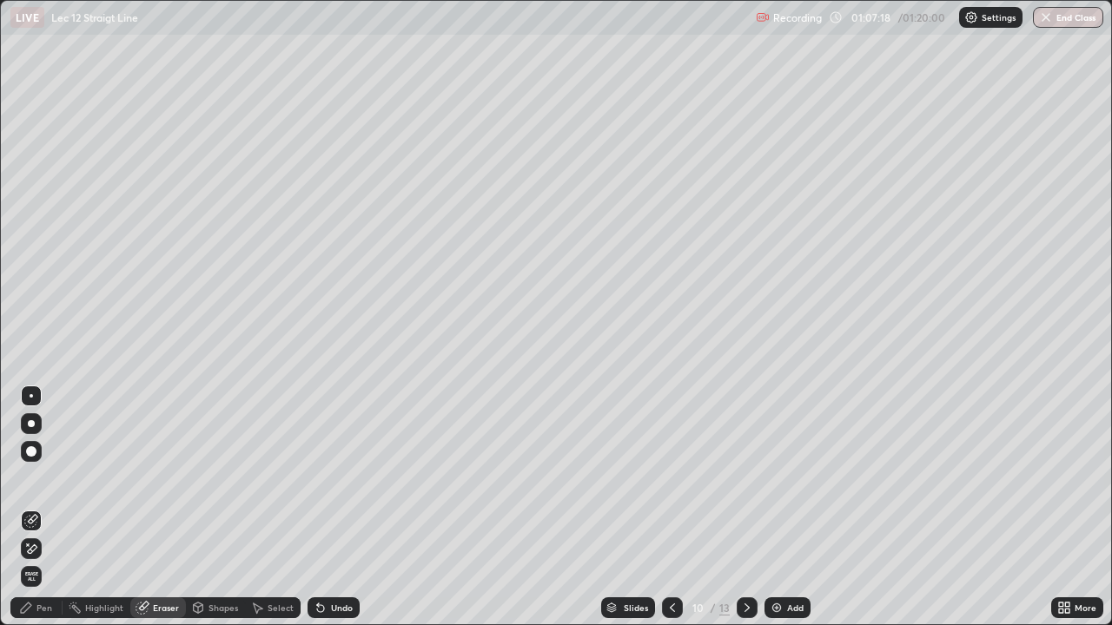
click at [44, 507] on div "Pen" at bounding box center [36, 608] width 52 height 21
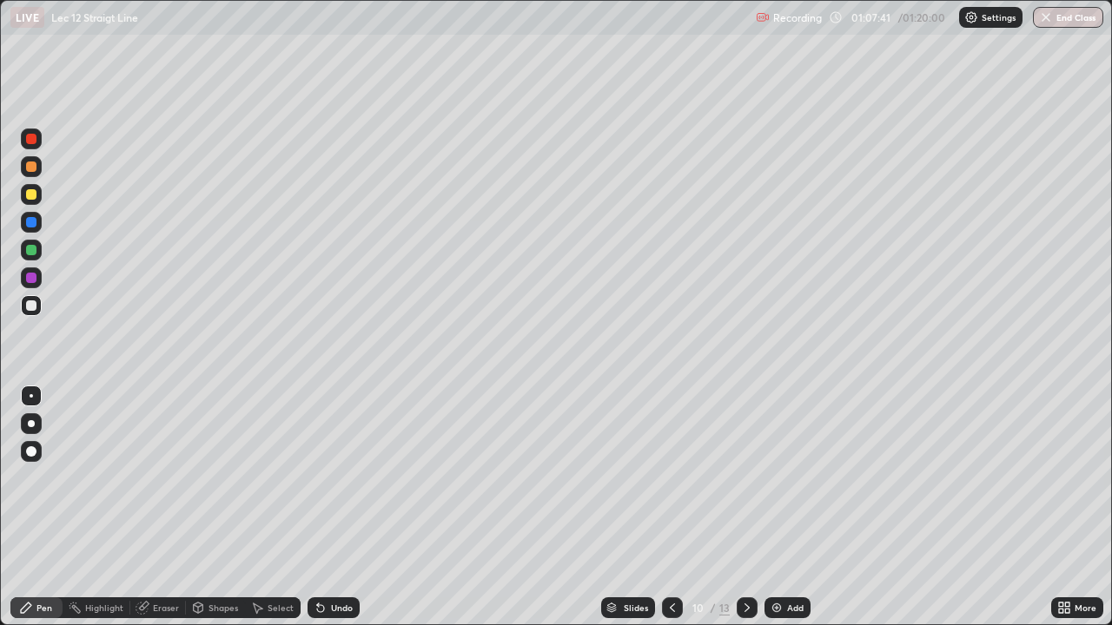
click at [794, 507] on div "Slides 10 / 13 Add" at bounding box center [705, 608] width 691 height 35
click at [1053, 21] on button "End Class" at bounding box center [1068, 17] width 70 height 21
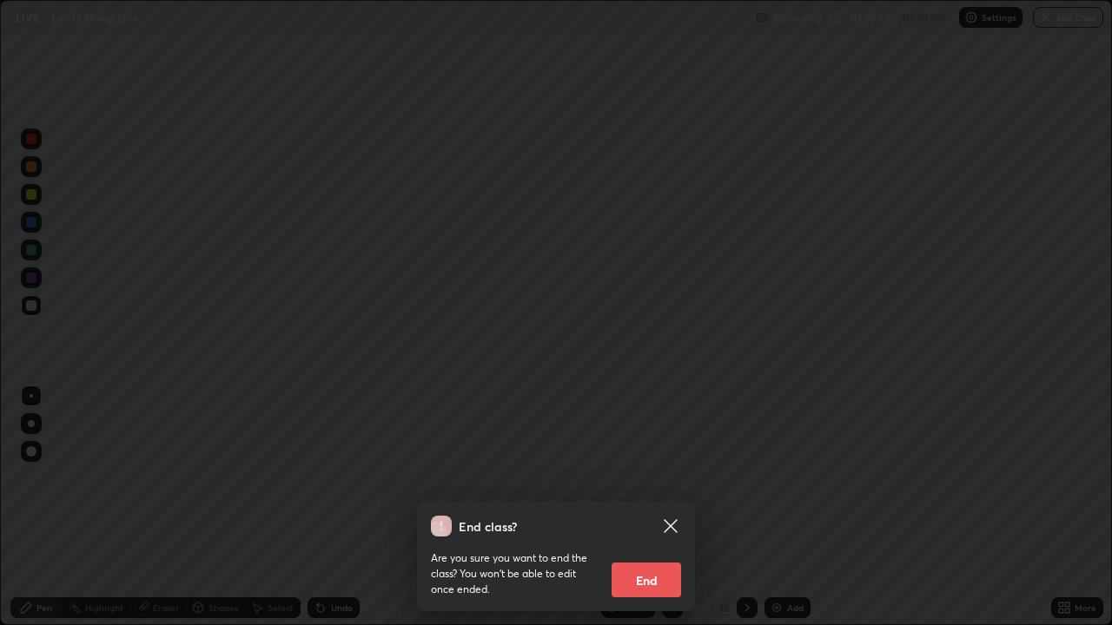
click at [664, 507] on button "End" at bounding box center [645, 580] width 69 height 35
